Goal: Ask a question

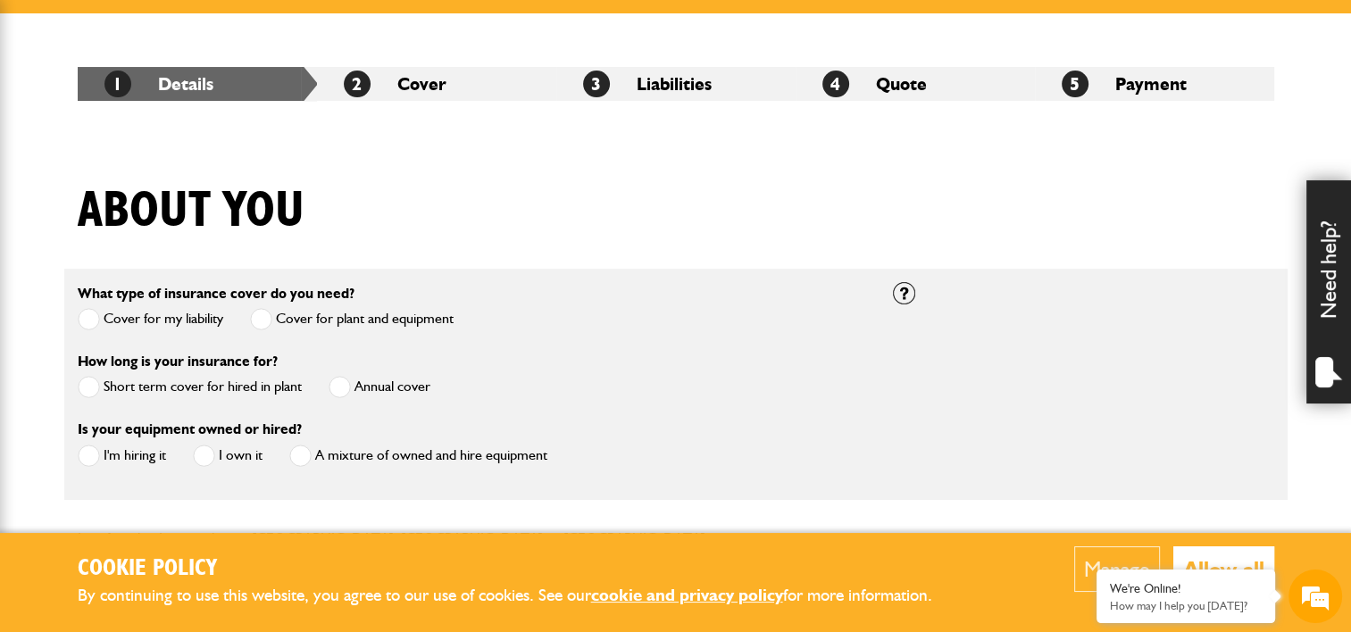
scroll to position [322, 0]
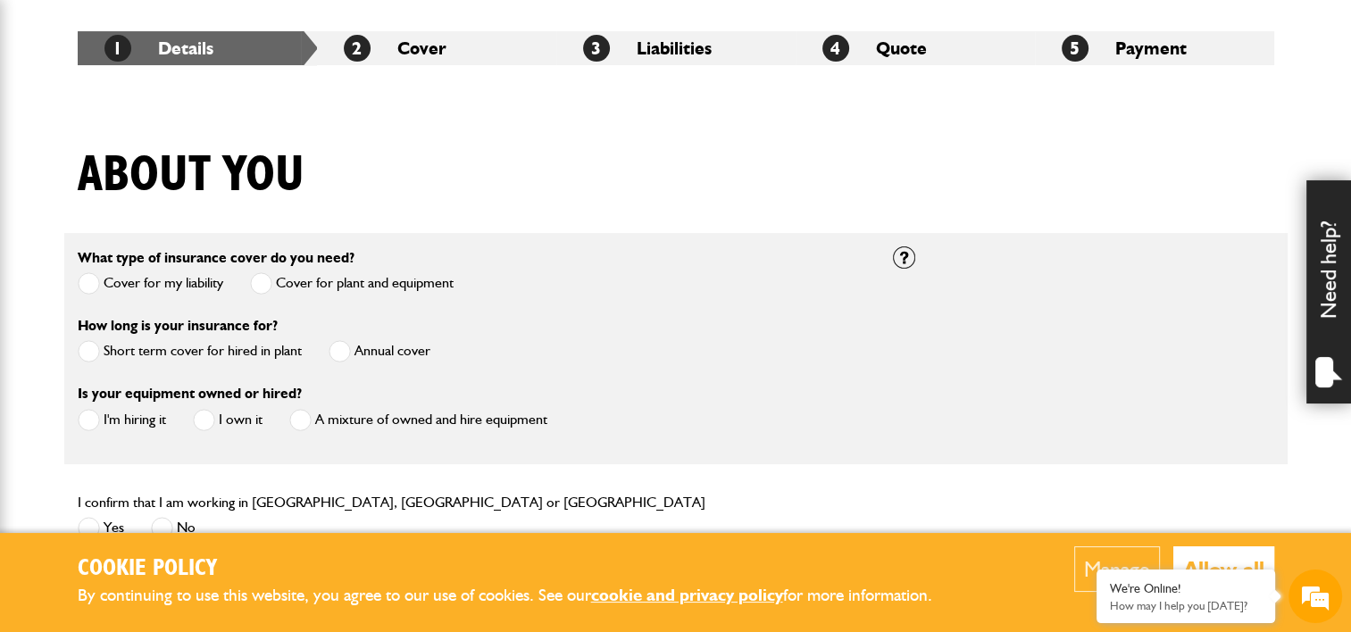
click at [89, 287] on span at bounding box center [89, 283] width 22 height 22
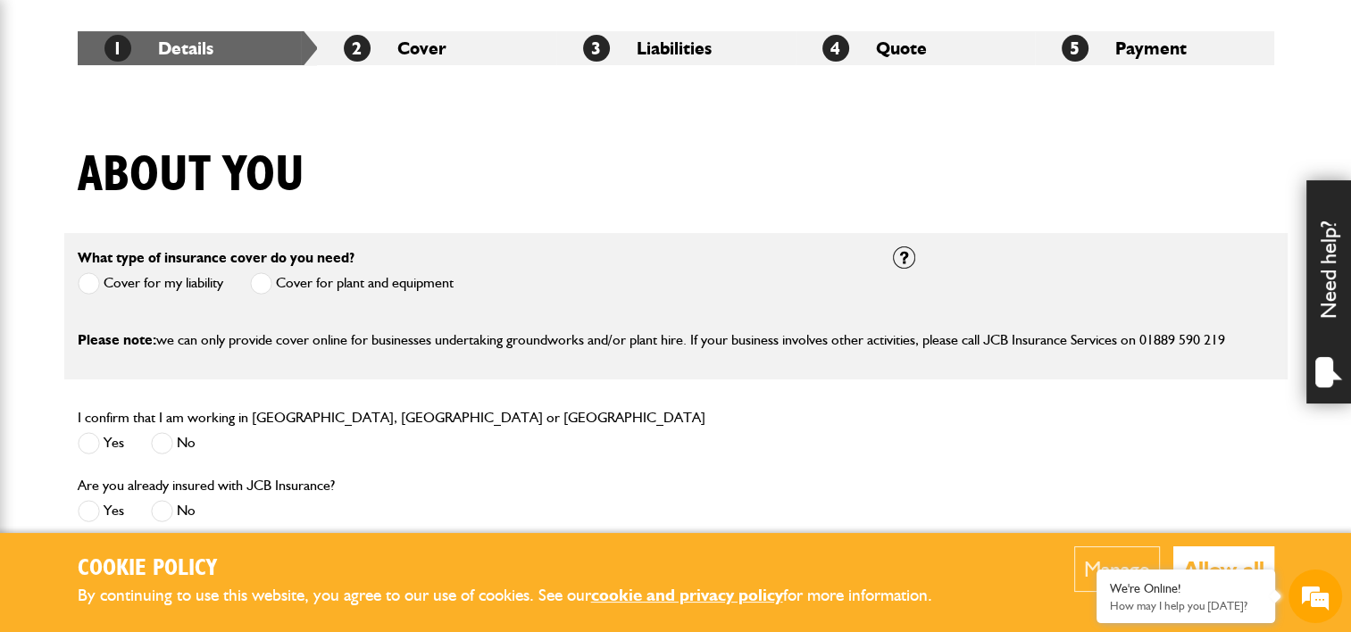
click at [257, 287] on span at bounding box center [261, 283] width 22 height 22
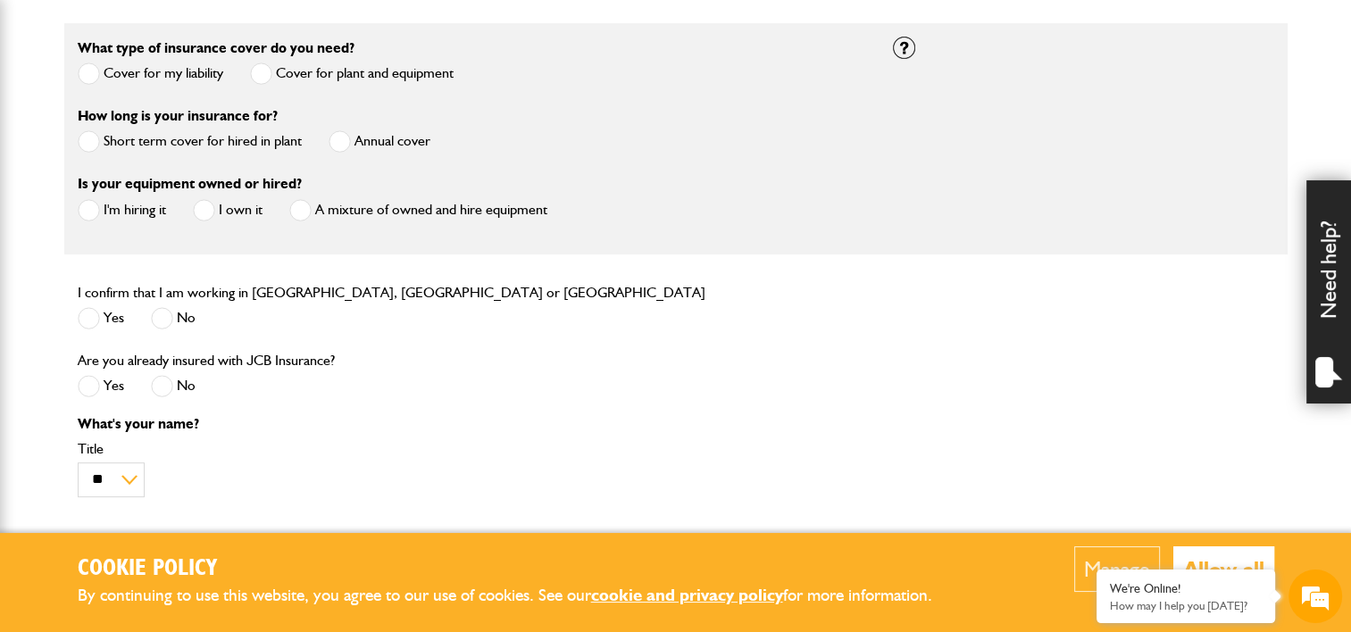
scroll to position [536, 0]
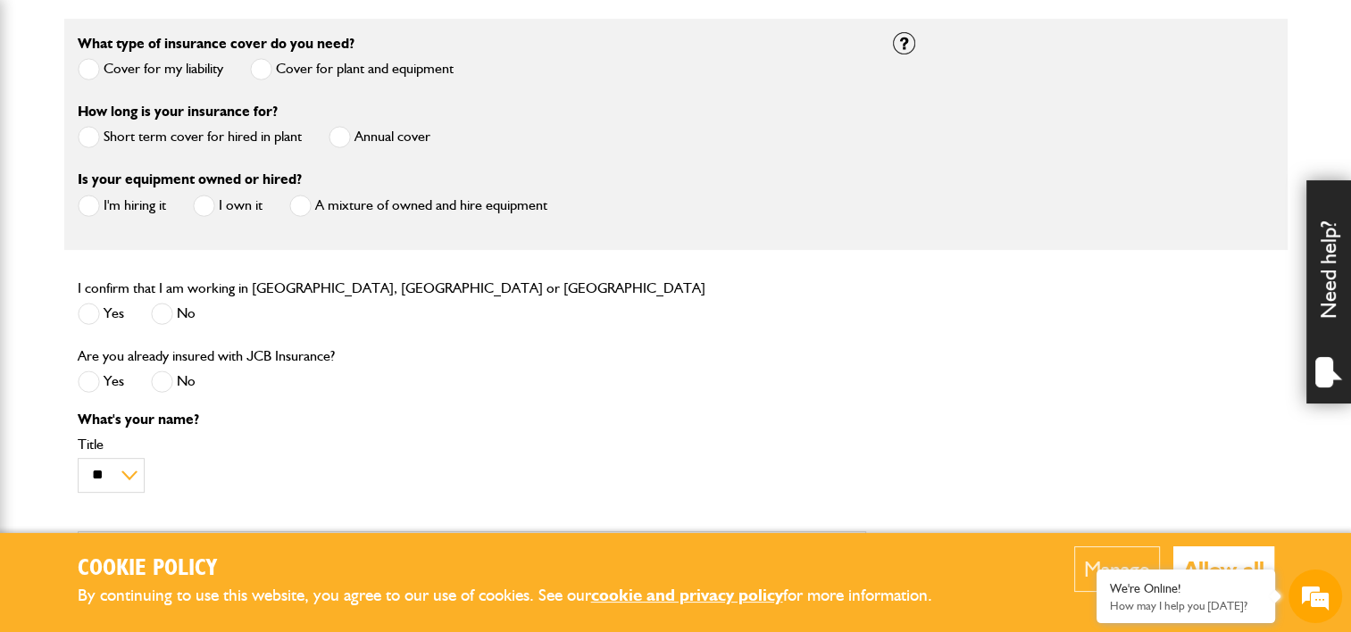
click at [93, 315] on span at bounding box center [89, 314] width 22 height 22
click at [171, 387] on span at bounding box center [162, 382] width 22 height 22
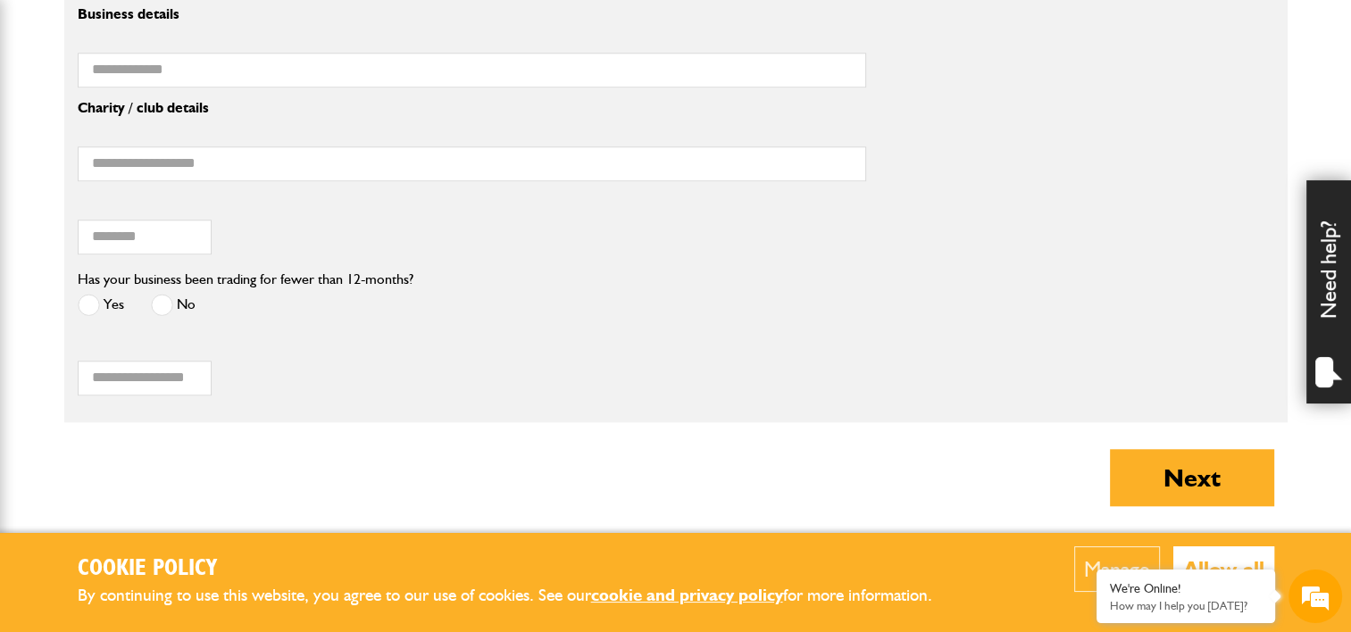
scroll to position [1572, 0]
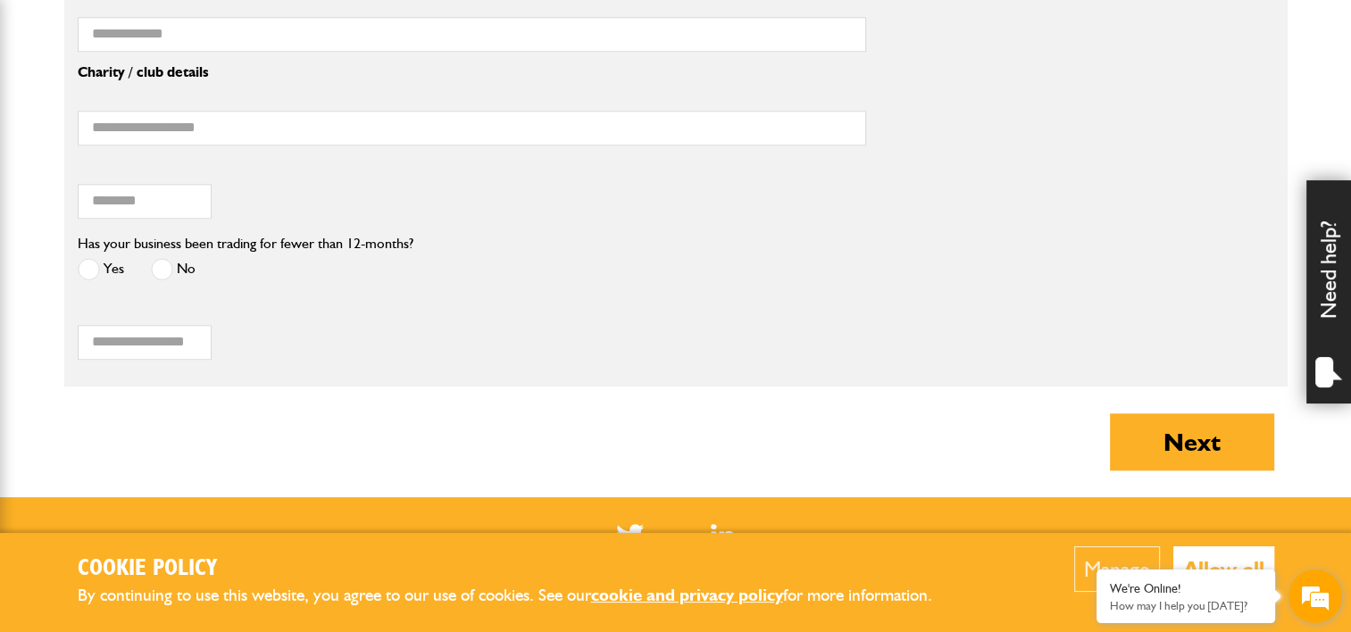
click at [1304, 606] on em at bounding box center [1315, 596] width 48 height 48
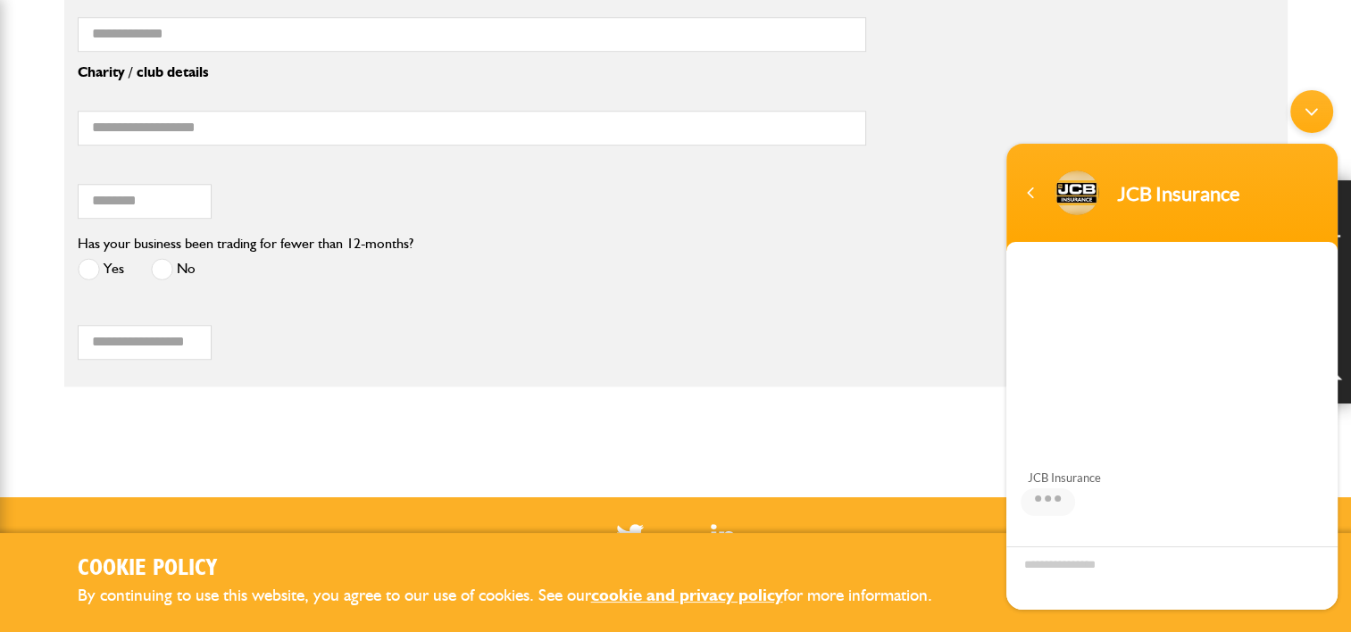
scroll to position [171, 0]
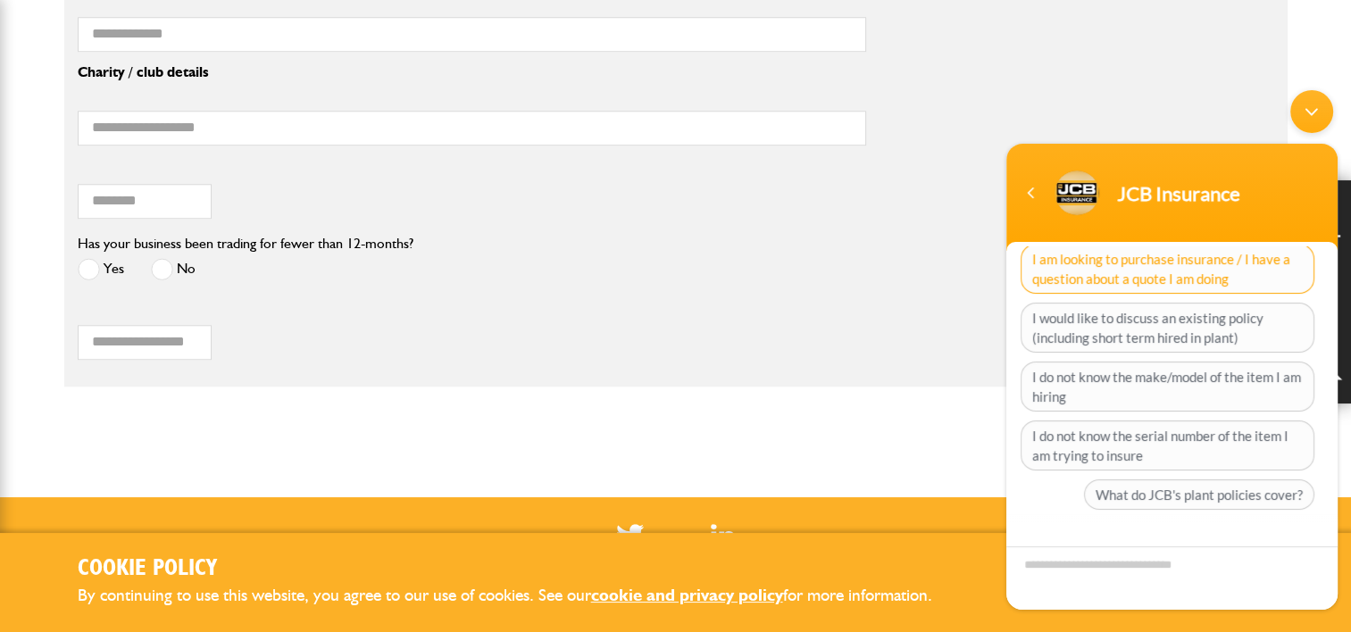
click at [1200, 277] on span "I am looking to purchase insurance / I have a question about a quote I am doing" at bounding box center [1168, 269] width 294 height 50
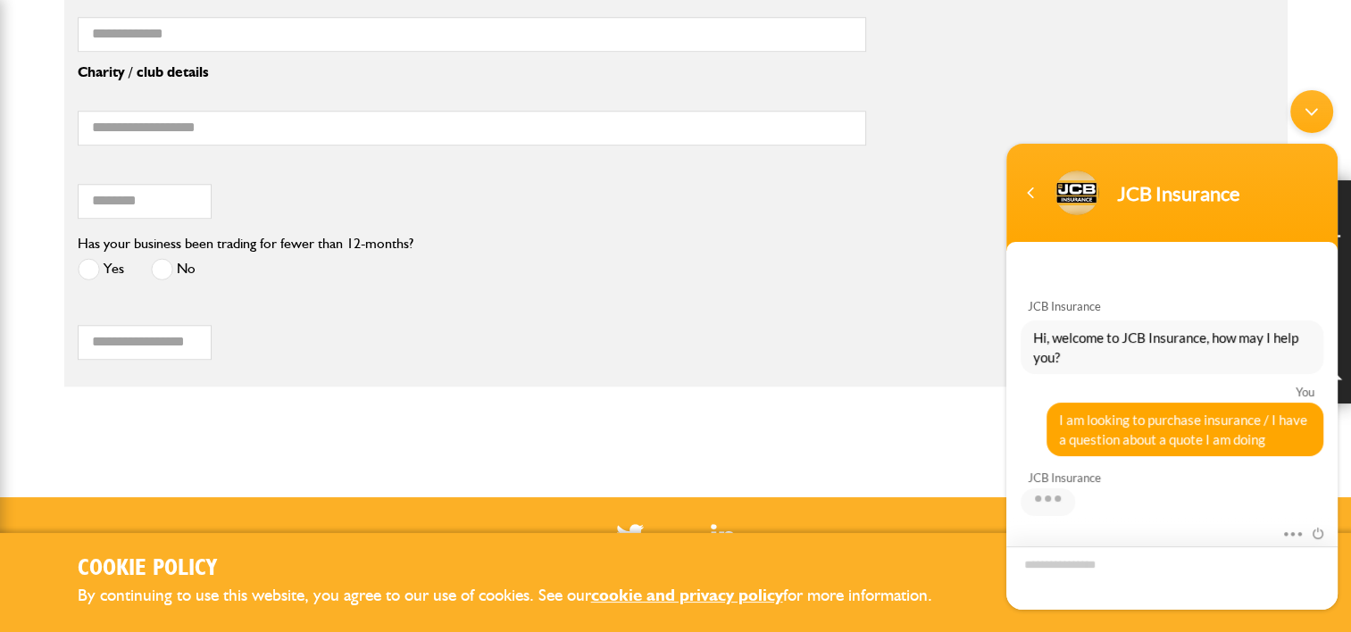
scroll to position [202, 0]
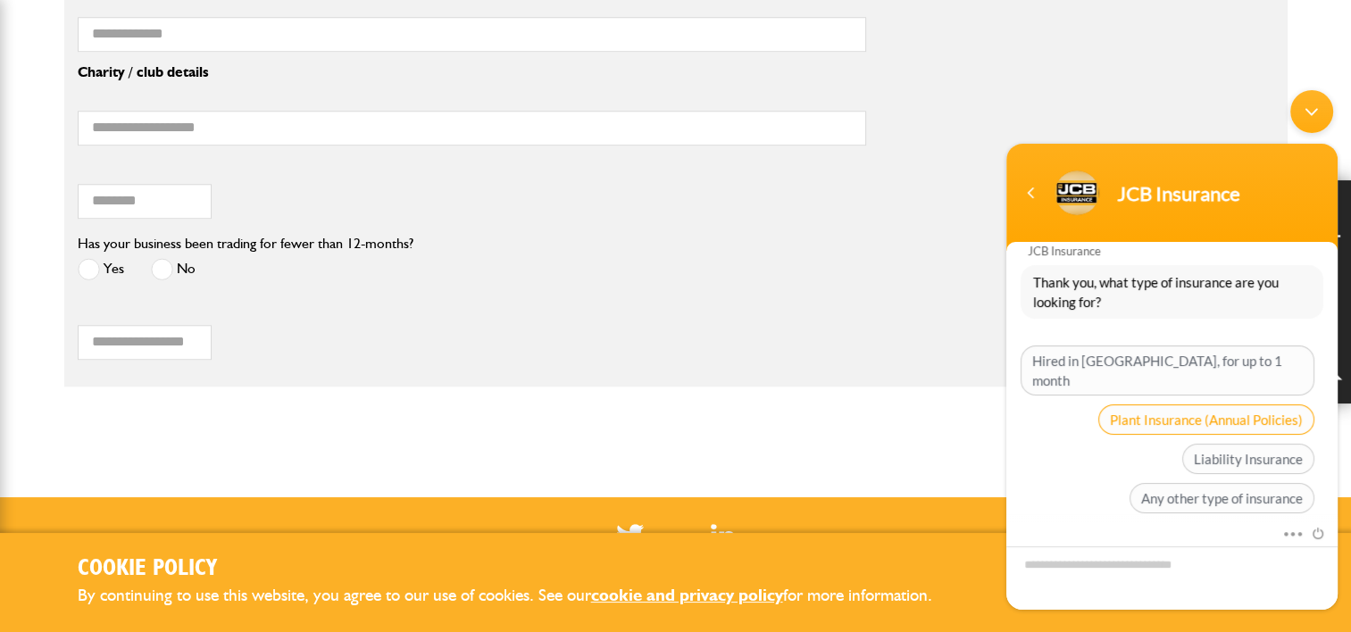
click at [1146, 405] on span "Plant Insurance (Annual Policies)" at bounding box center [1207, 420] width 216 height 30
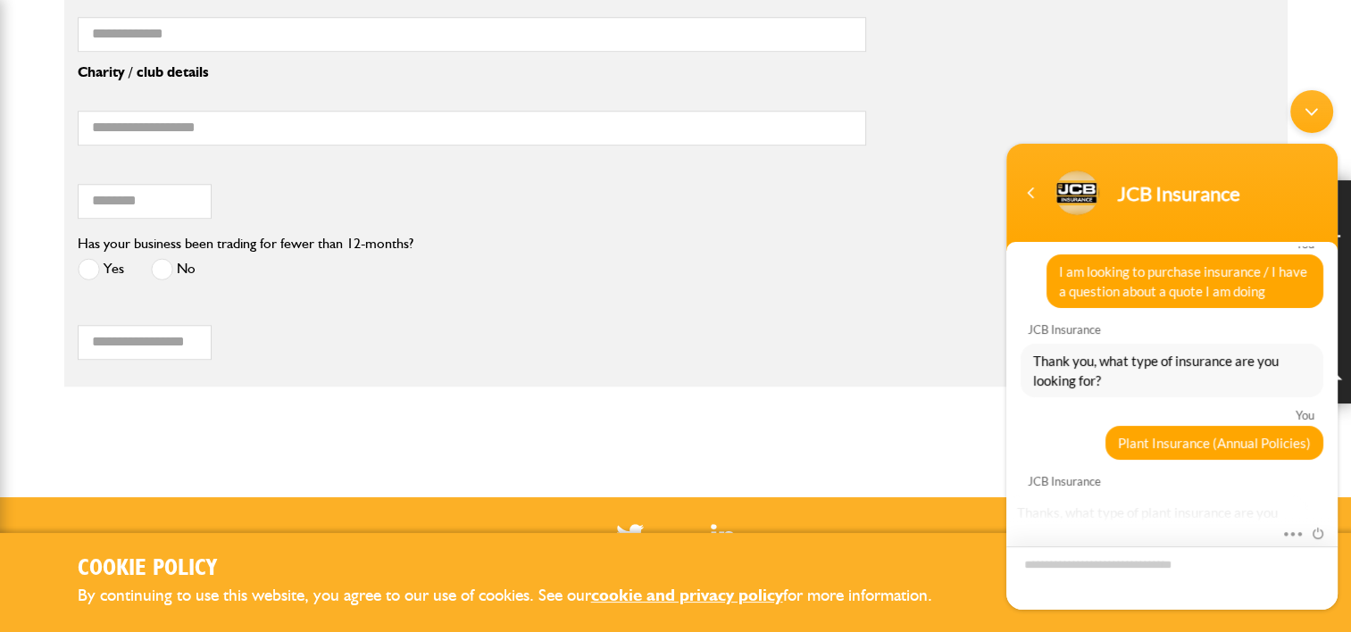
scroll to position [353, 0]
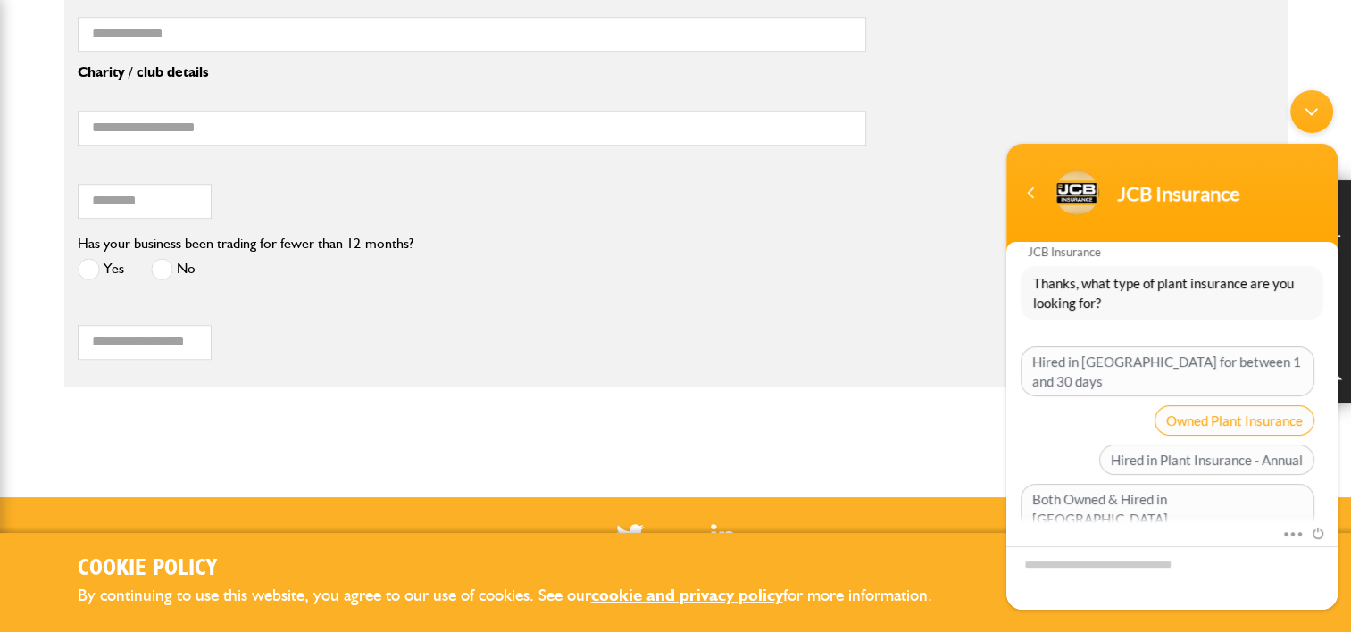
click at [1176, 405] on span "Owned Plant Insurance" at bounding box center [1235, 420] width 160 height 30
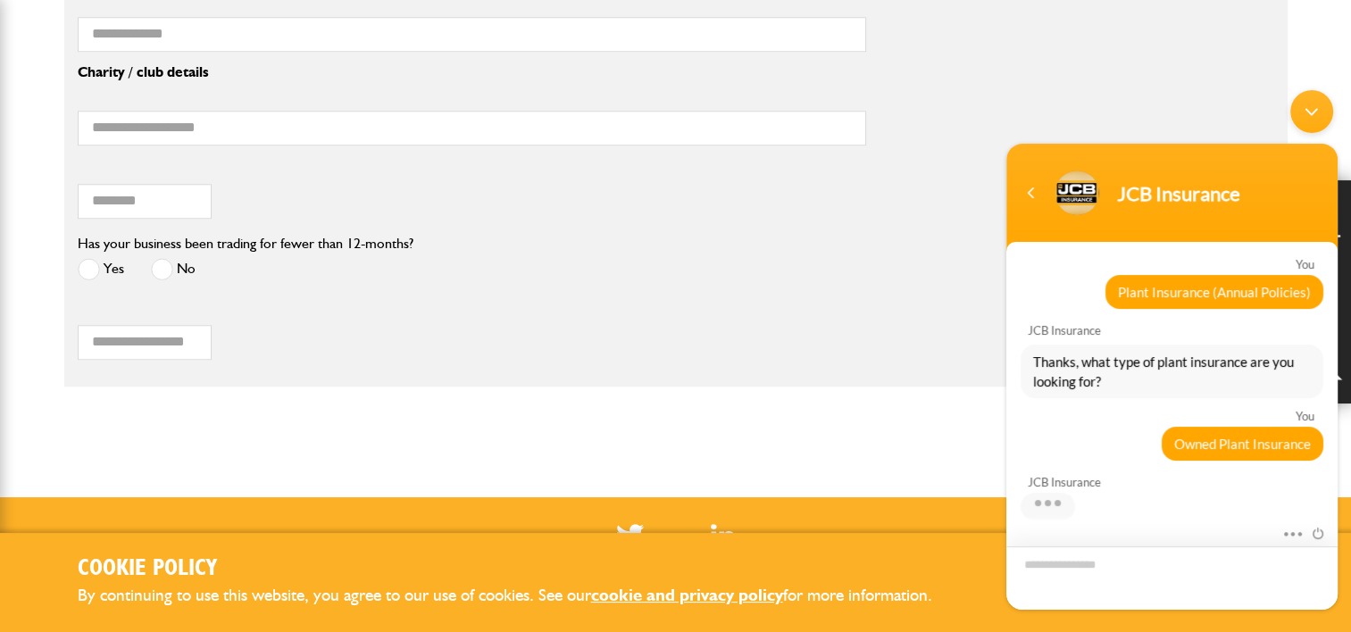
scroll to position [405, 0]
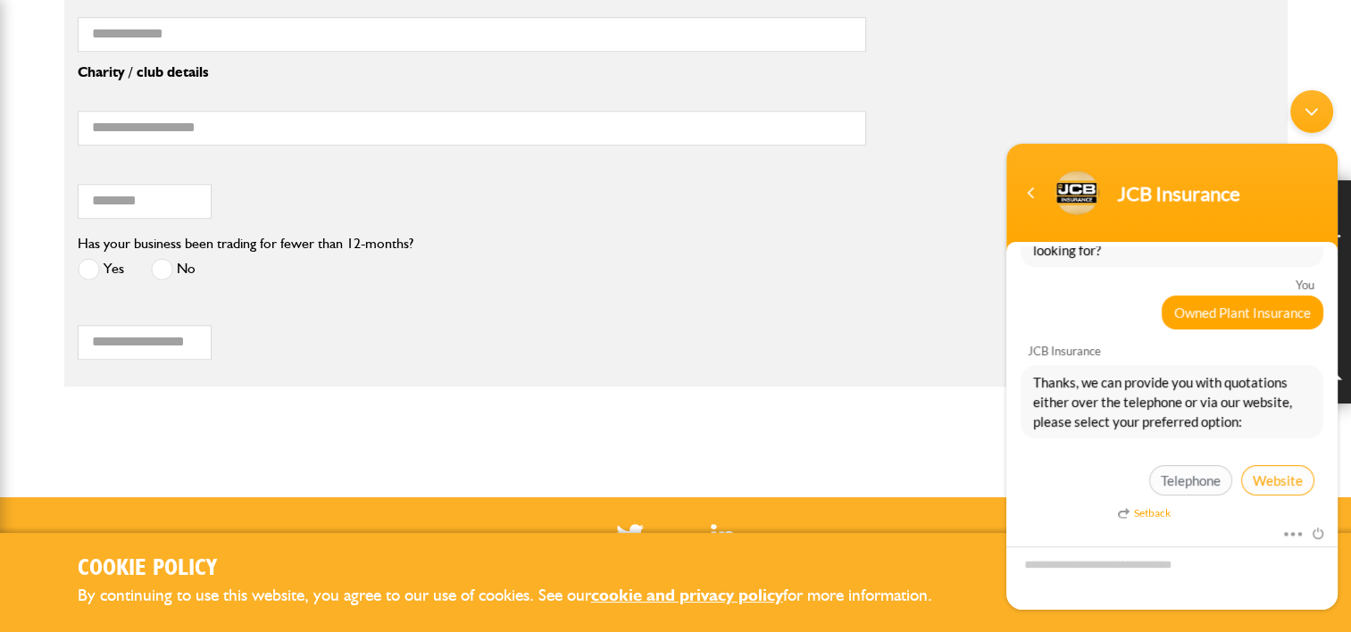
click at [1264, 468] on span "Website" at bounding box center [1277, 480] width 73 height 30
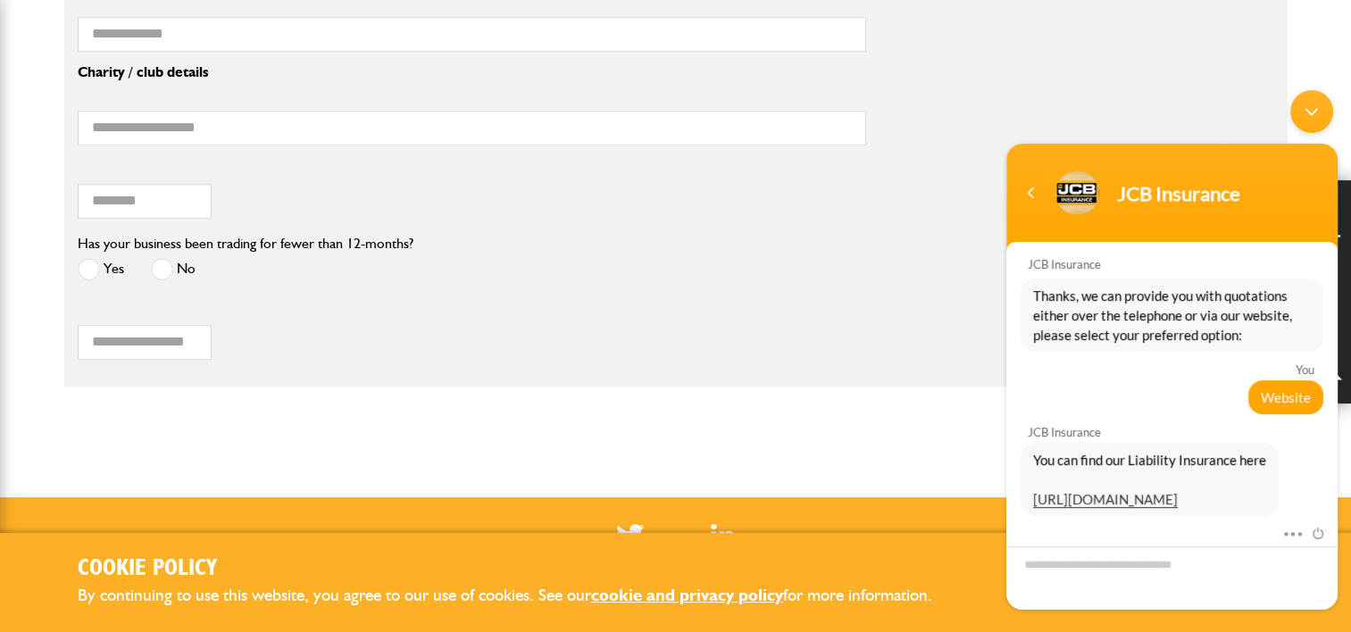
scroll to position [725, 0]
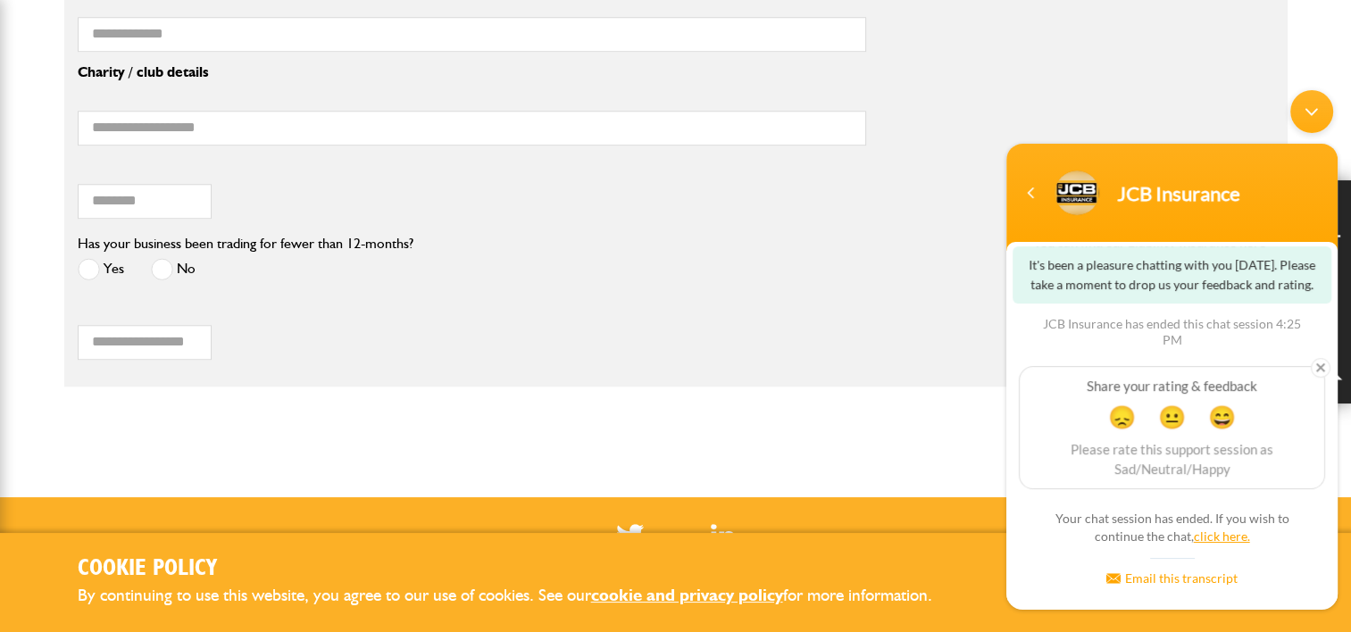
click at [1213, 542] on link "click here." at bounding box center [1222, 536] width 56 height 15
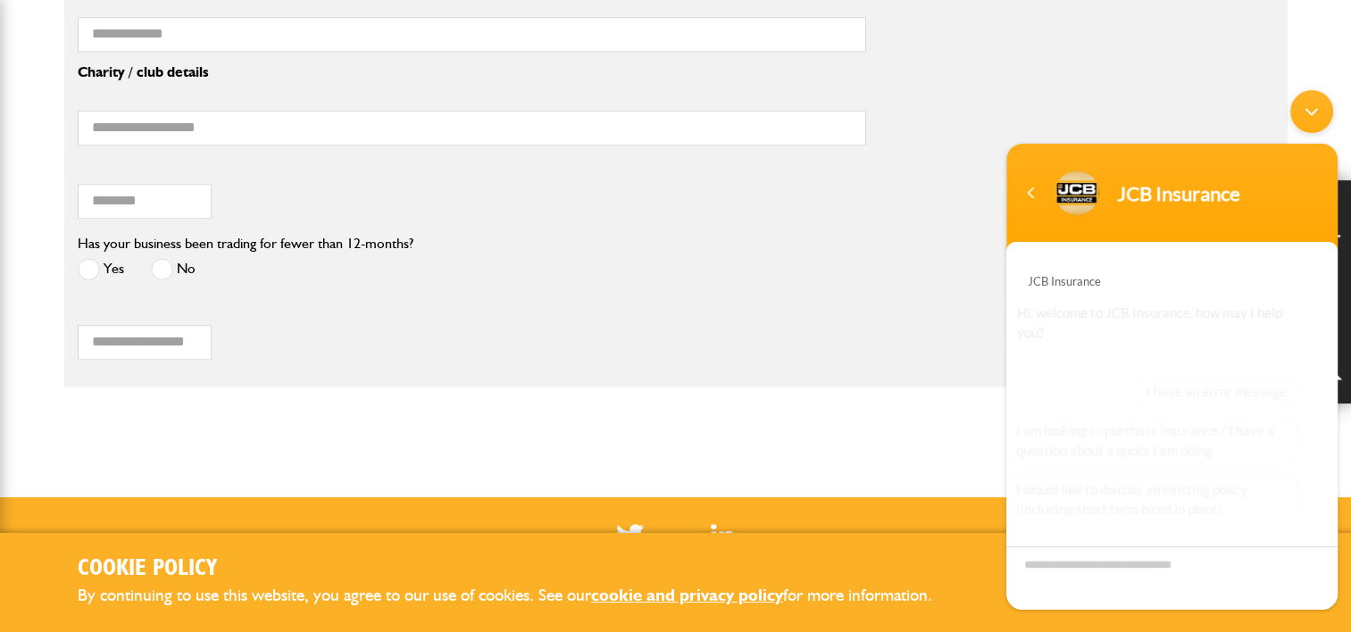
scroll to position [171, 0]
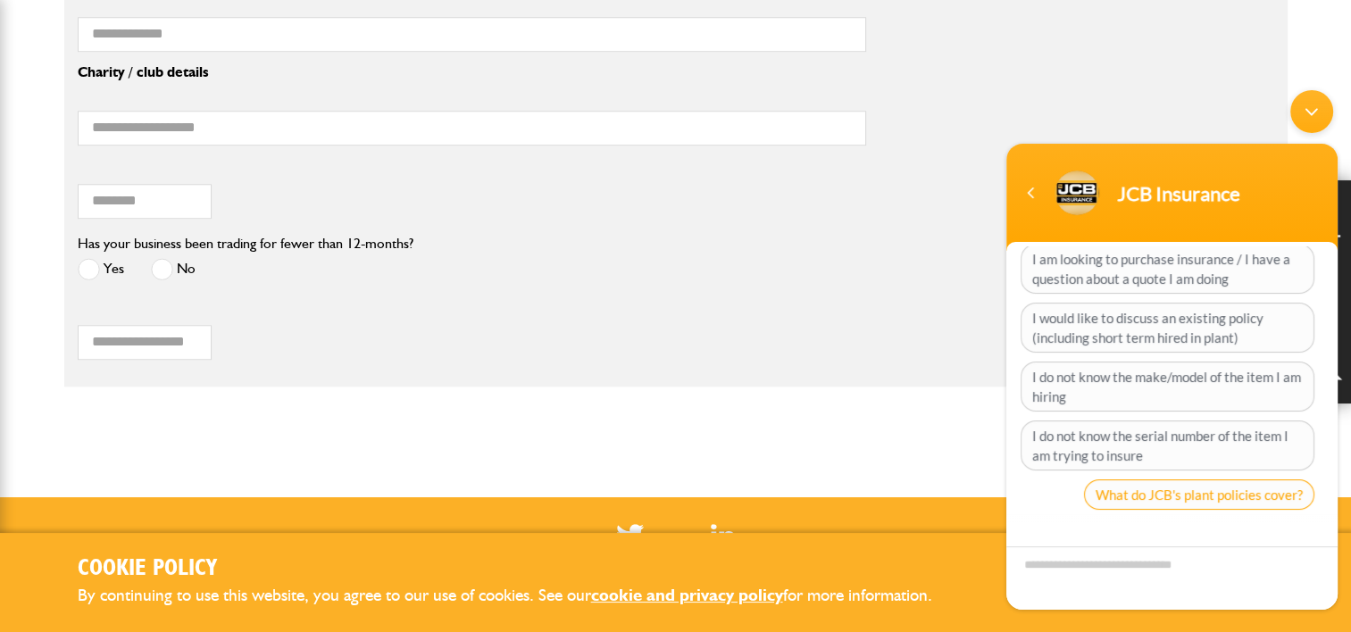
click at [1190, 492] on span "What do JCB's plant policies cover?" at bounding box center [1199, 495] width 230 height 30
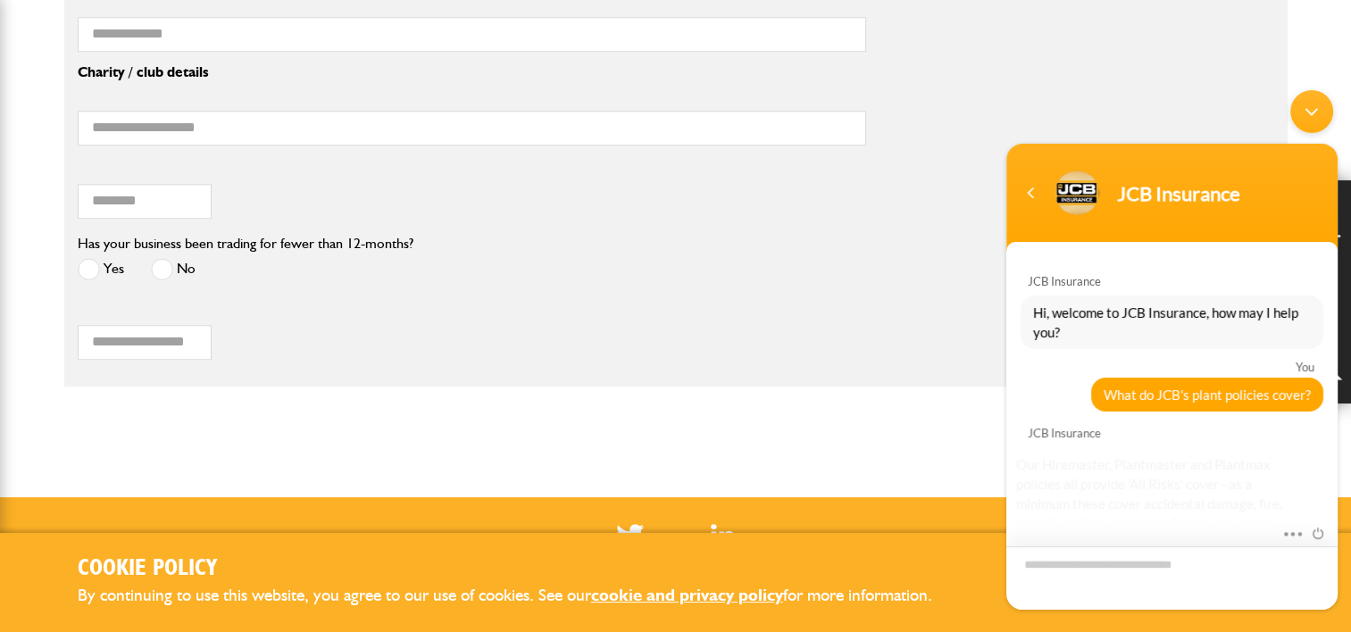
scroll to position [203, 0]
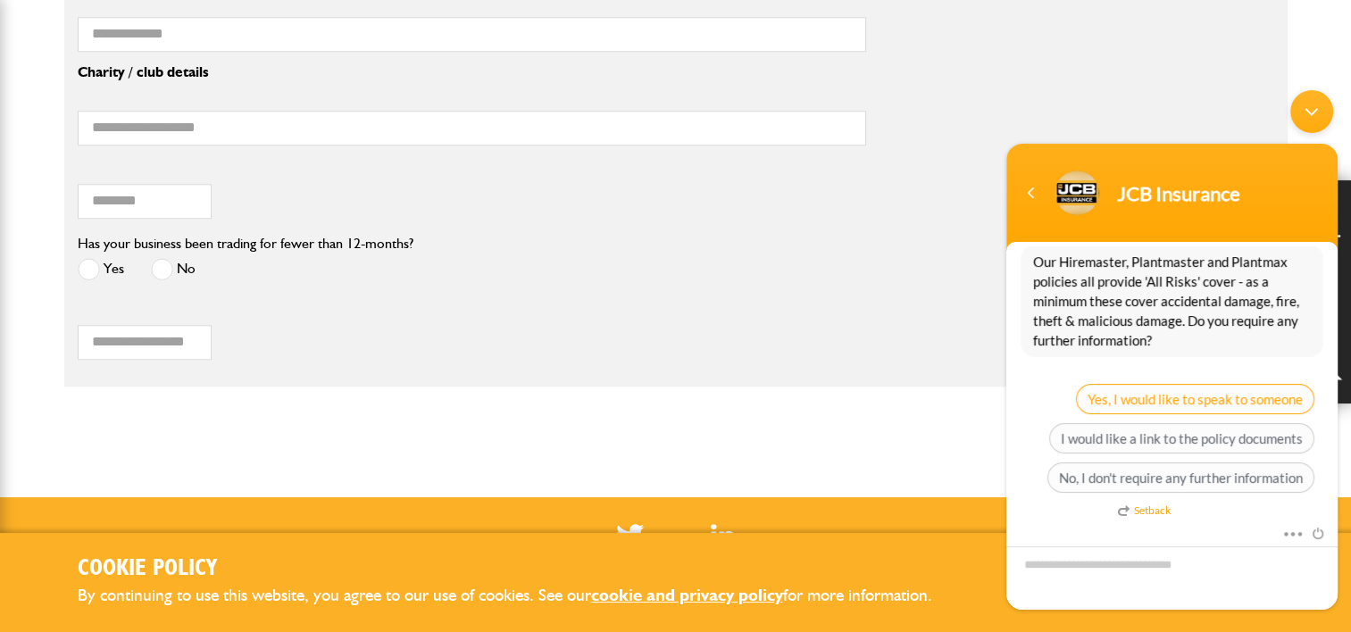
click at [1219, 398] on span "Yes, I would like to speak to someone" at bounding box center [1195, 399] width 238 height 30
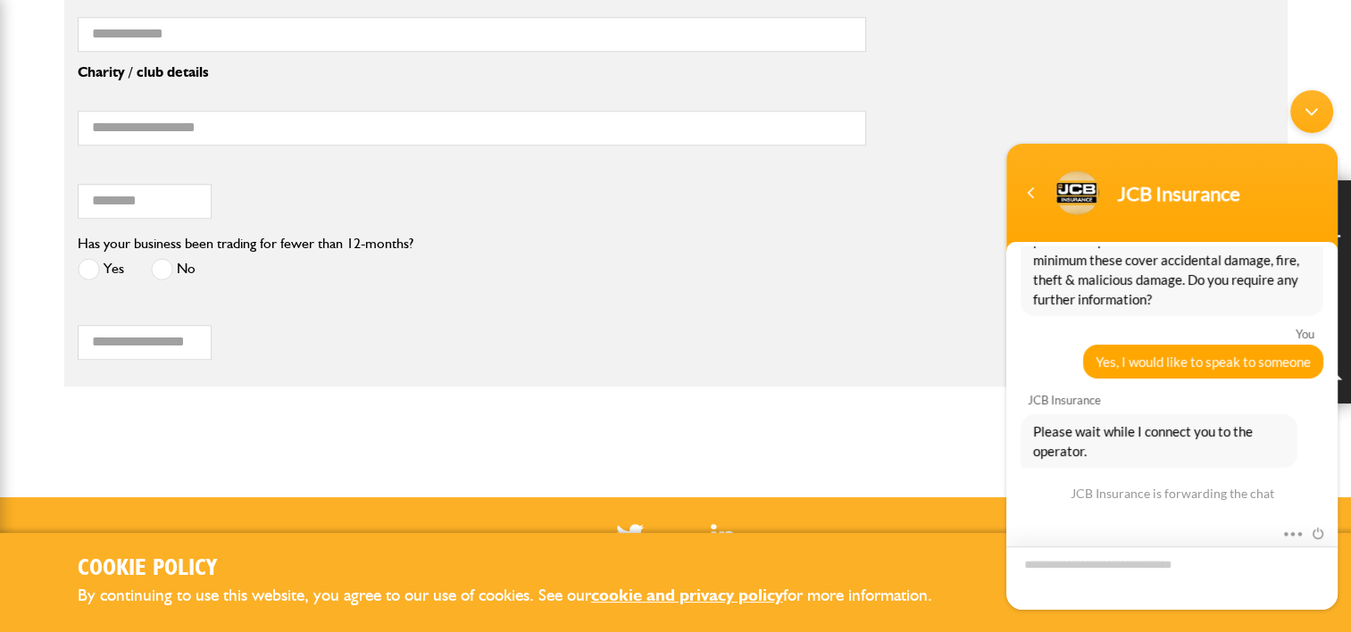
scroll to position [294, 0]
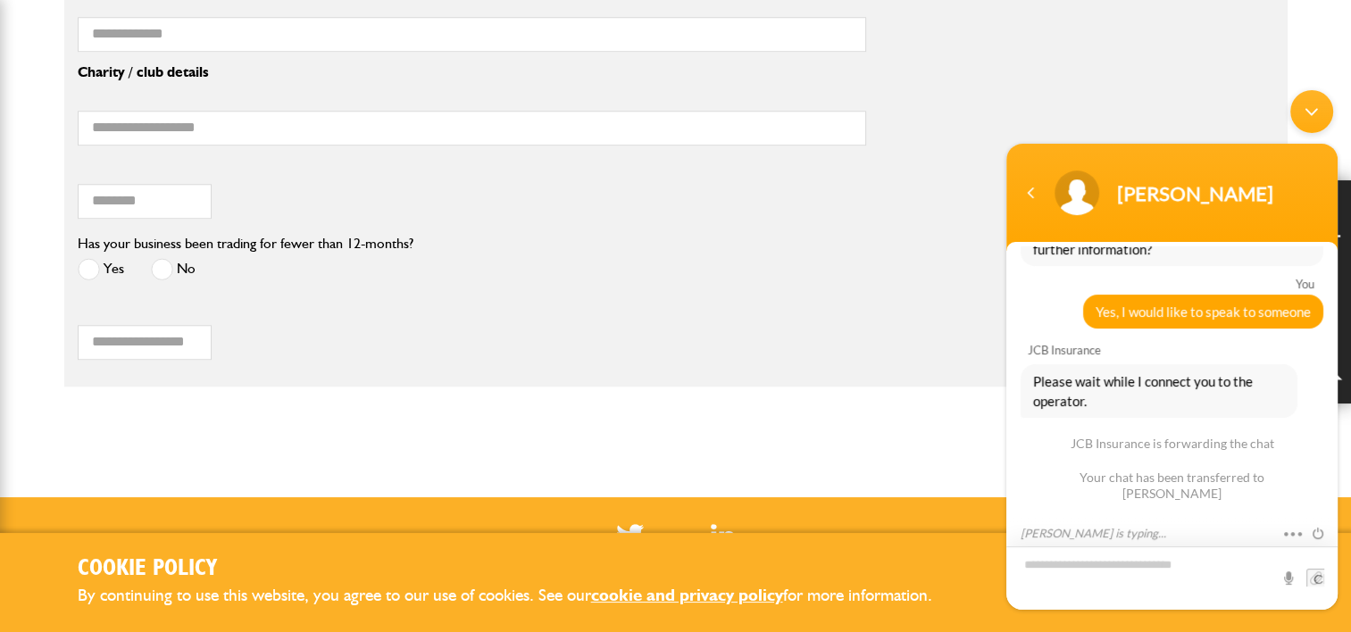
click at [1130, 566] on textarea "Type your message and hit 'Enter'" at bounding box center [1172, 578] width 331 height 63
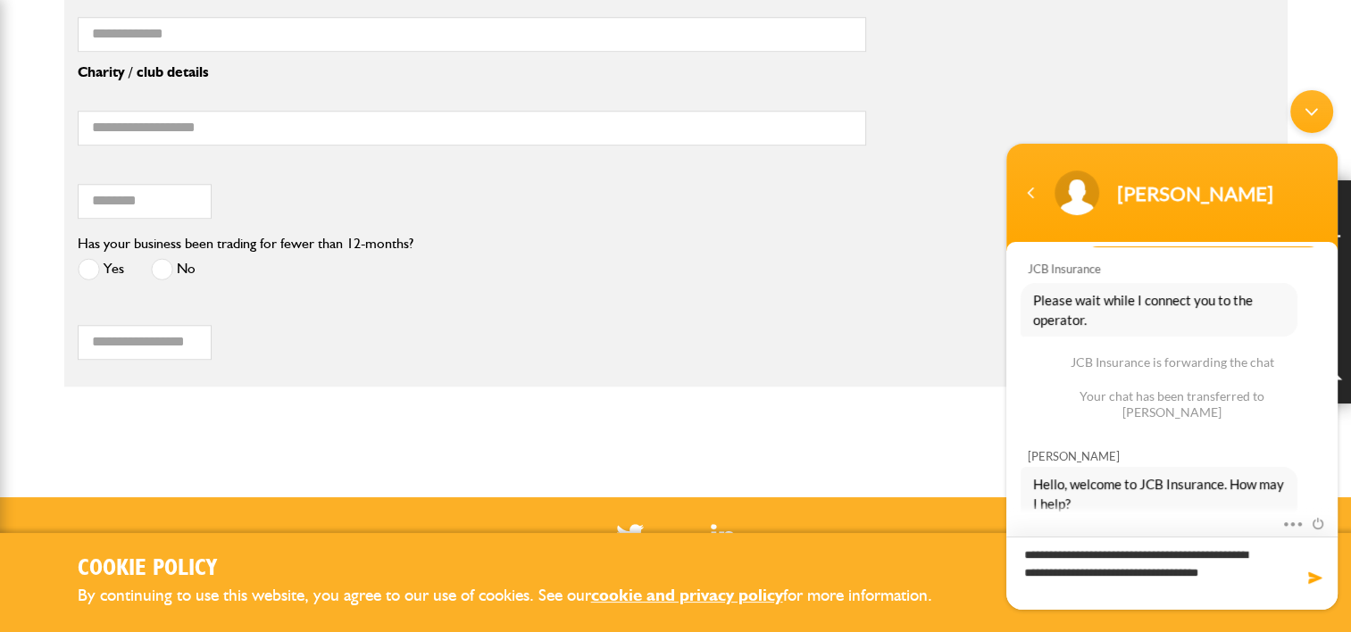
click at [1127, 562] on textarea "**********" at bounding box center [1172, 573] width 331 height 73
click at [1100, 589] on textarea "**********" at bounding box center [1172, 573] width 331 height 73
type textarea "**********"
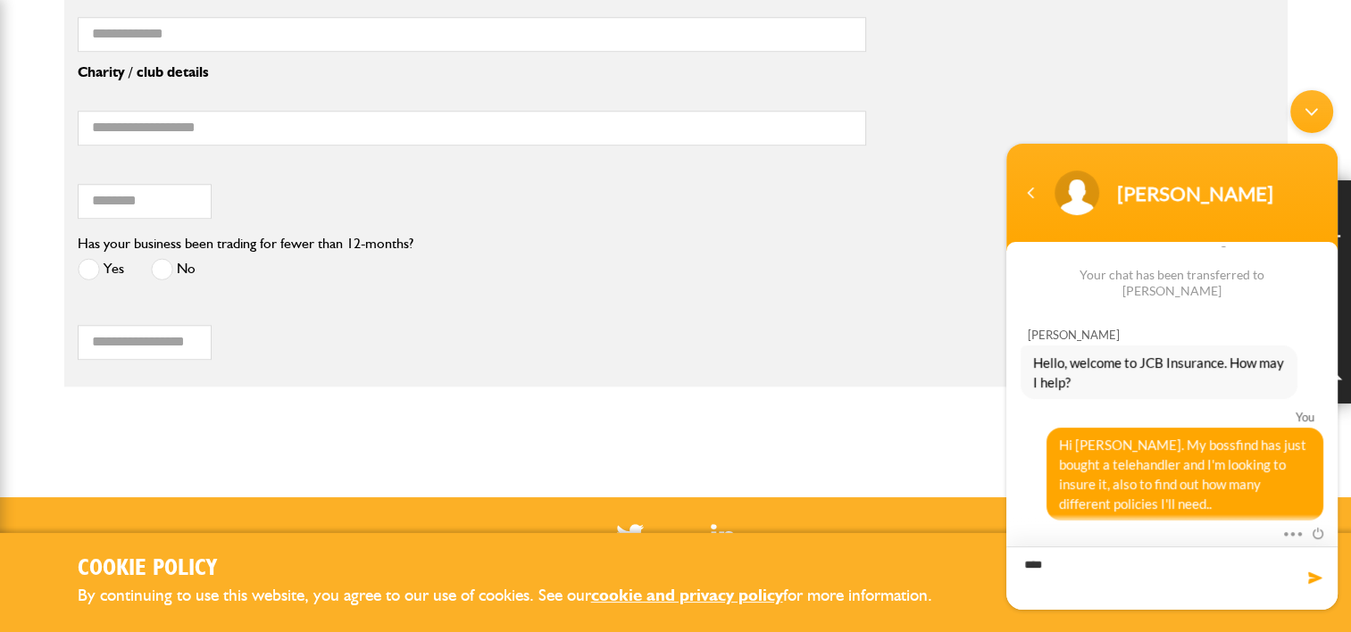
type textarea "*****"
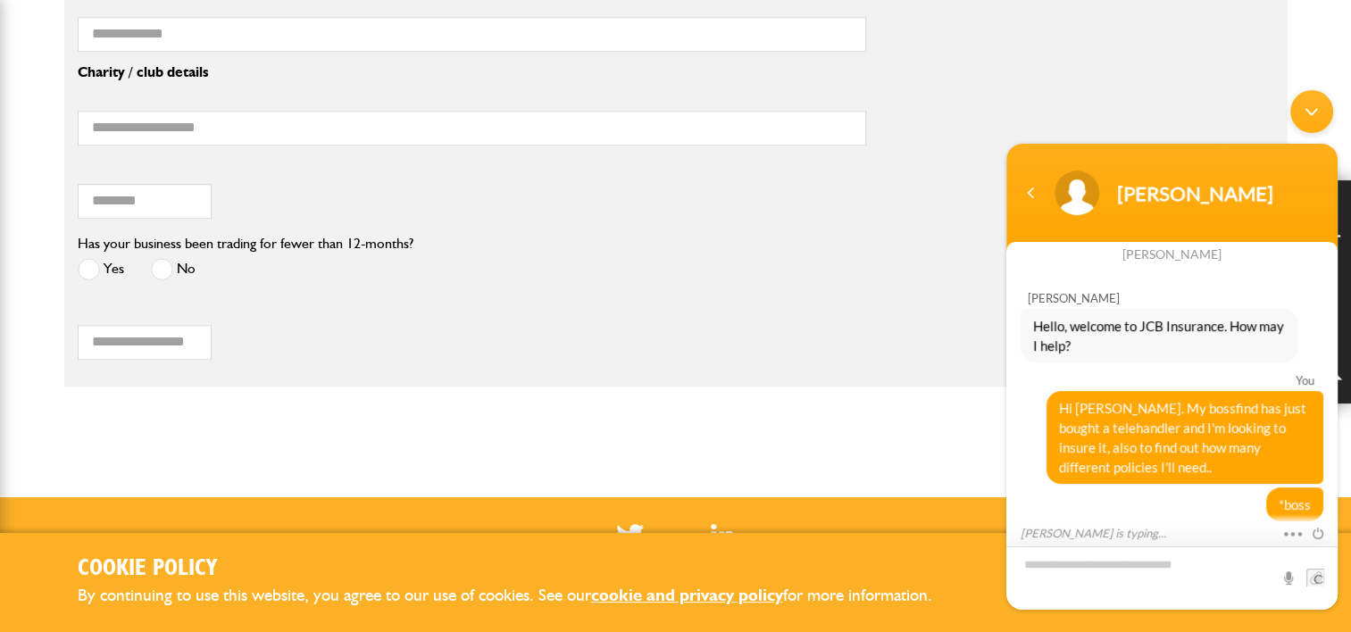
scroll to position [614, 0]
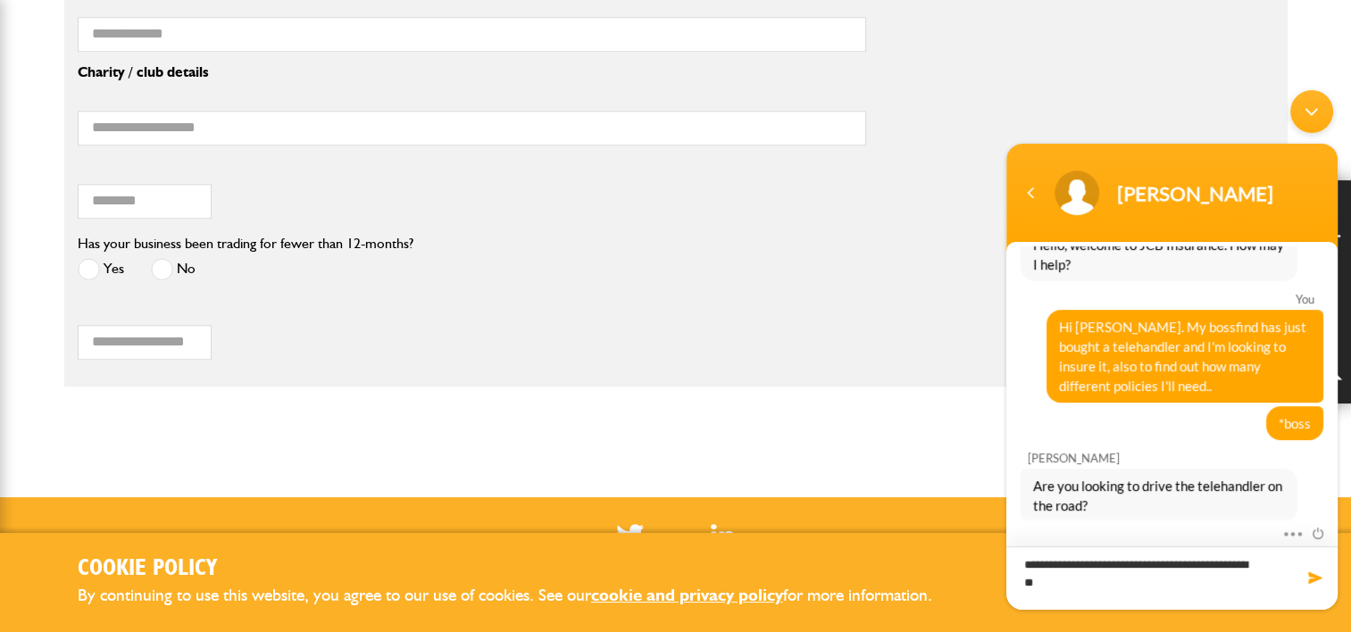
type textarea "**********"
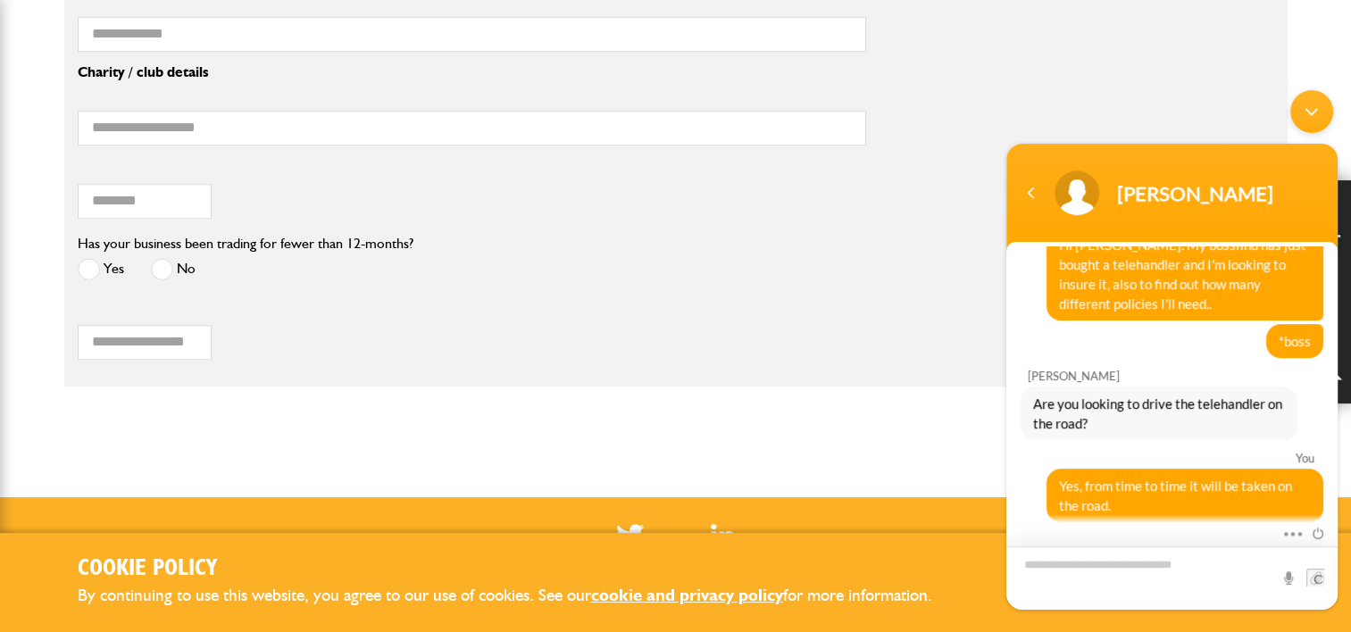
scroll to position [758, 0]
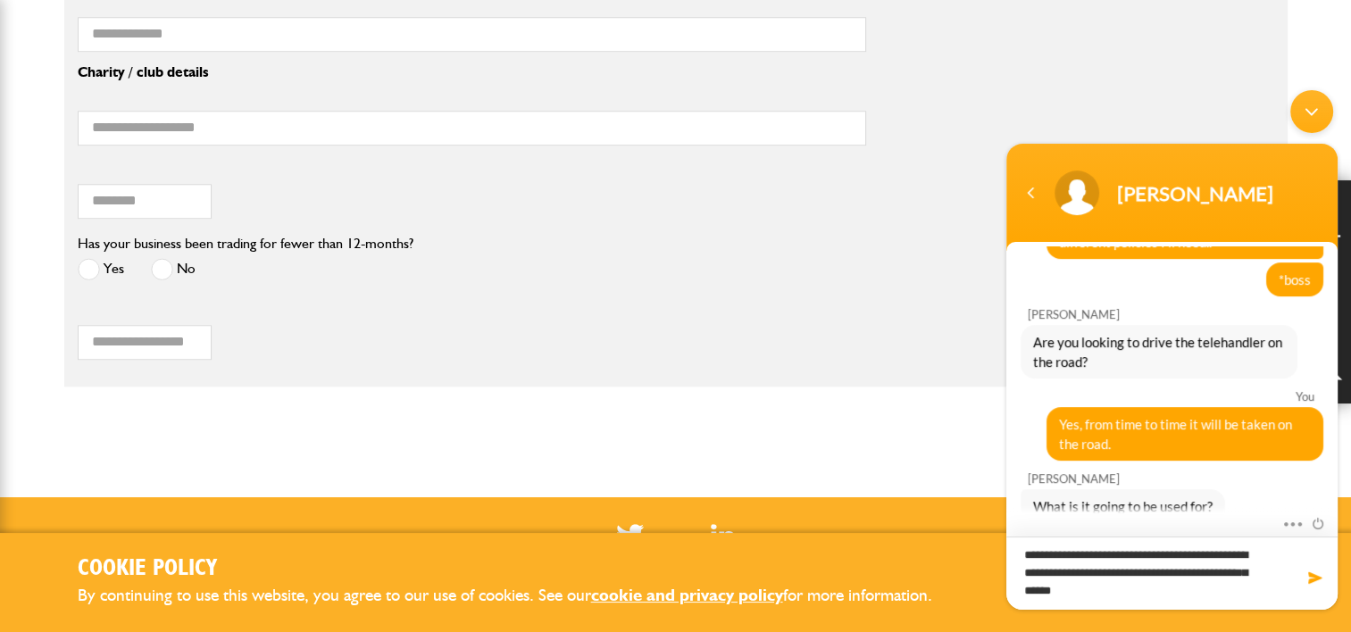
type textarea "**********"
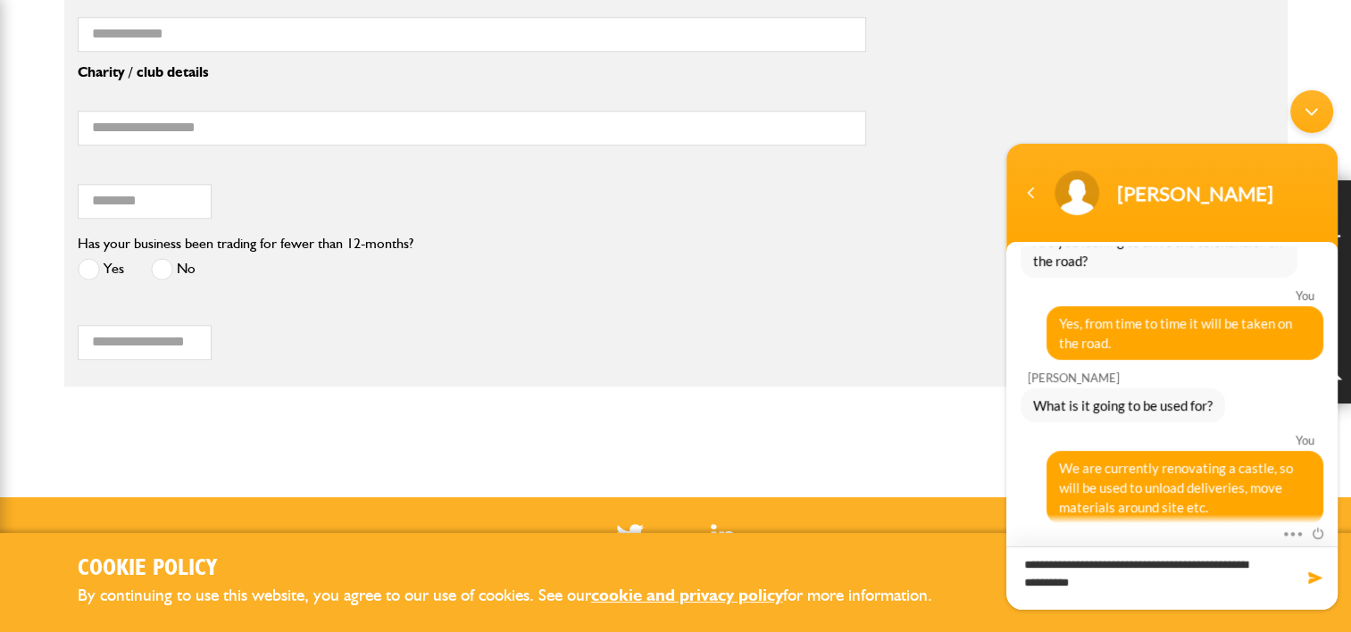
type textarea "**********"
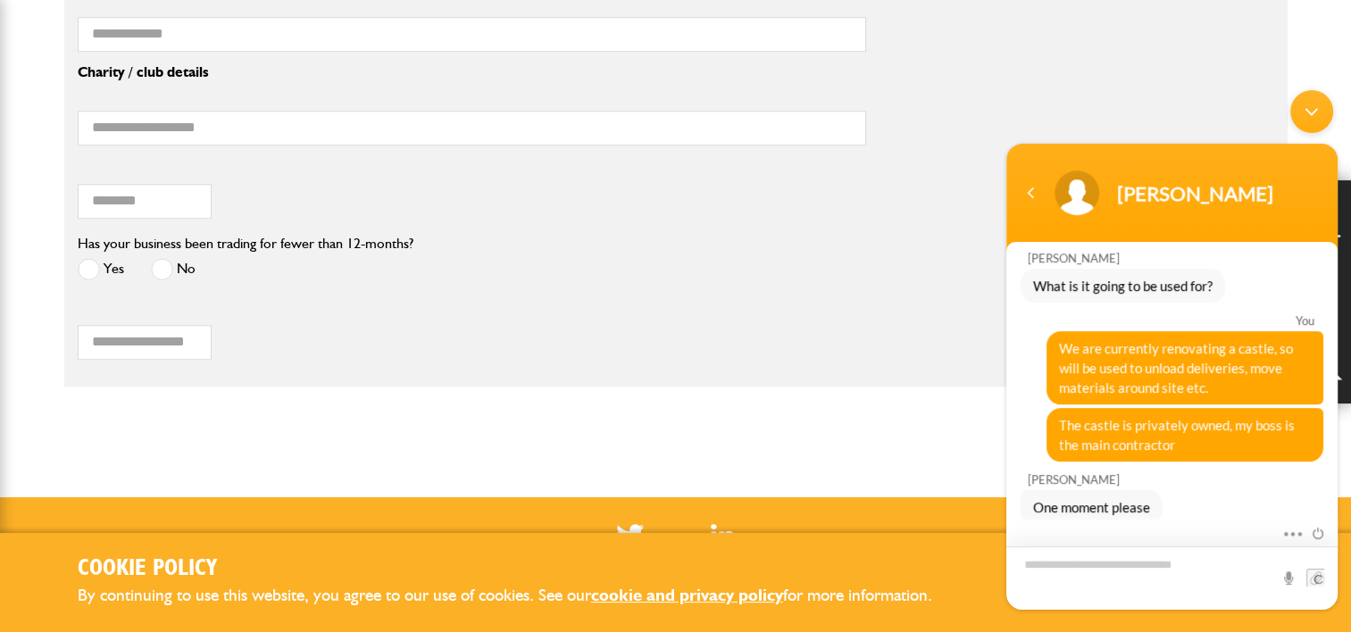
scroll to position [1055, 0]
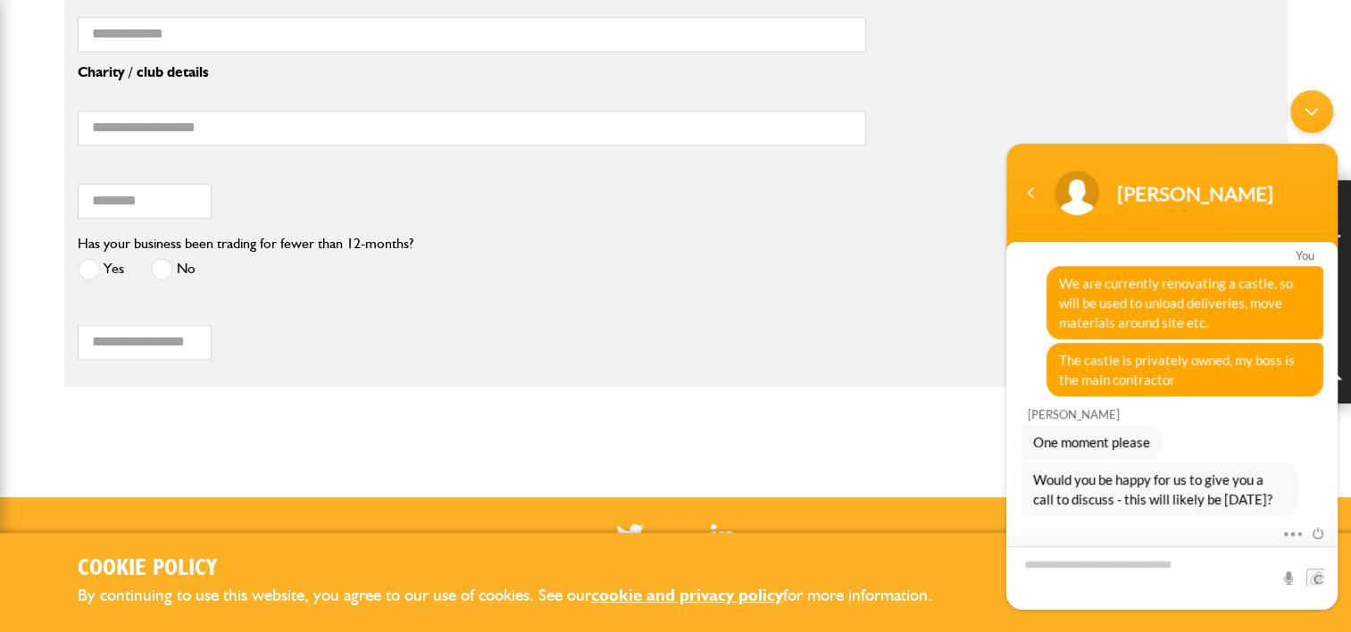
click at [1145, 565] on textarea "Type your message and hit 'Enter'" at bounding box center [1172, 578] width 331 height 63
type textarea "*"
